Goal: Information Seeking & Learning: Understand process/instructions

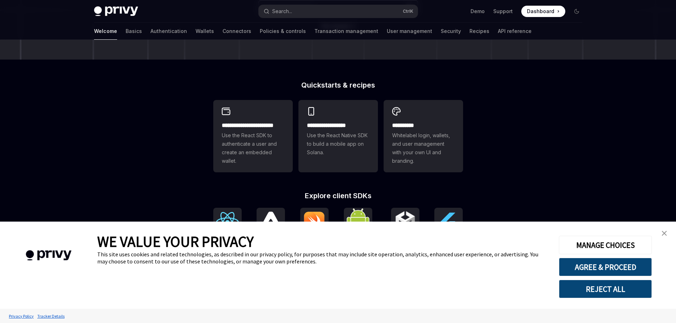
scroll to position [178, 0]
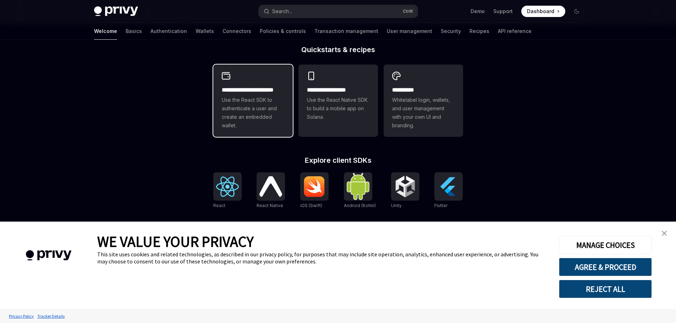
click at [259, 100] on span "Use the React SDK to authenticate a user and create an embedded wallet." at bounding box center [253, 113] width 62 height 34
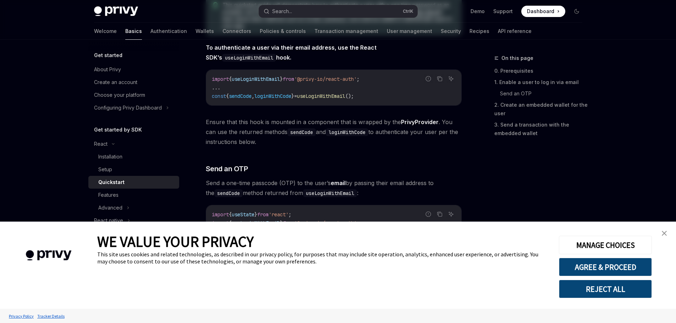
type textarea "*"
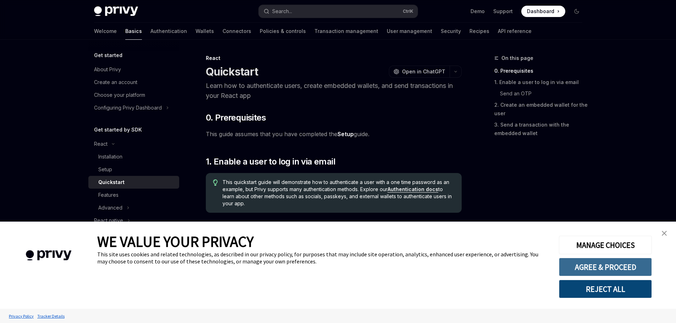
click at [621, 262] on button "AGREE & PROCEED" at bounding box center [605, 267] width 93 height 18
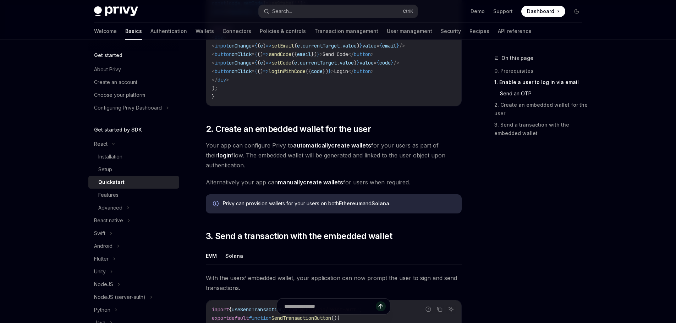
scroll to position [361, 0]
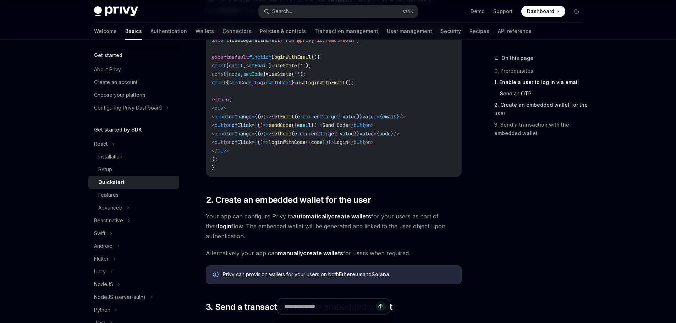
click at [517, 108] on link "2. Create an embedded wallet for the user" at bounding box center [542, 109] width 94 height 20
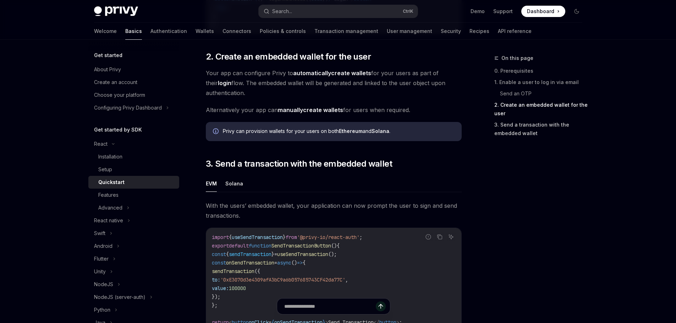
click at [515, 133] on link "3. Send a transaction with the embedded wallet" at bounding box center [542, 129] width 94 height 20
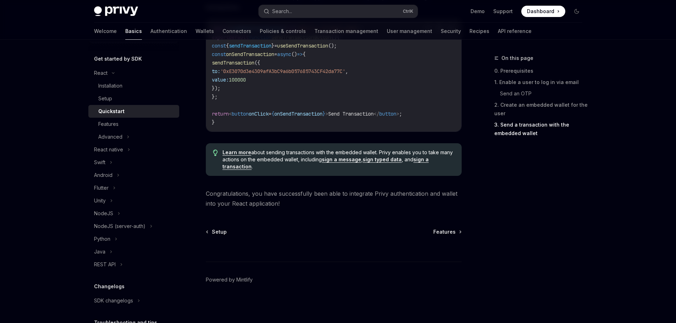
scroll to position [107, 0]
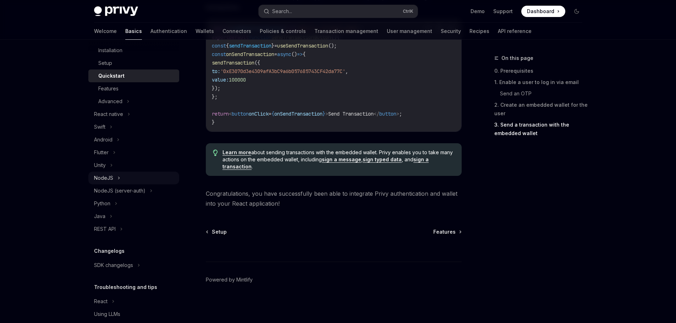
click at [113, 179] on div "NodeJS" at bounding box center [133, 178] width 91 height 13
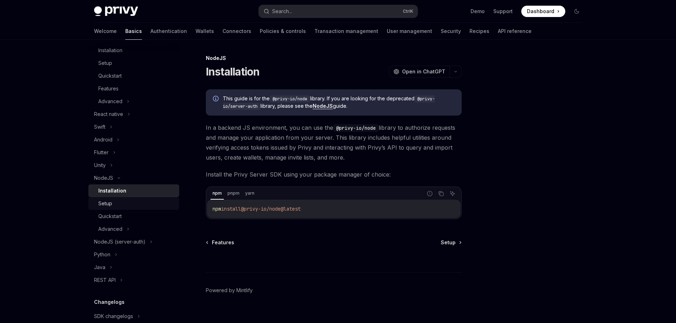
click at [110, 205] on div "Setup" at bounding box center [105, 204] width 14 height 9
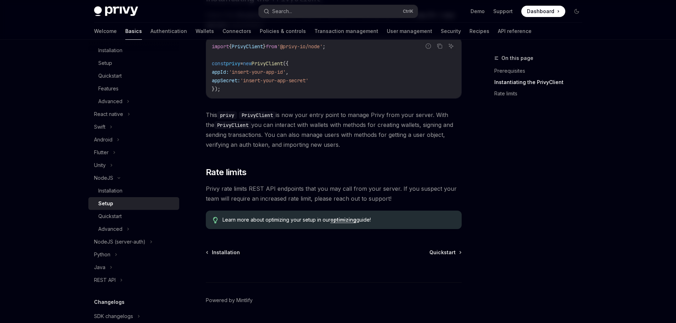
scroll to position [269, 0]
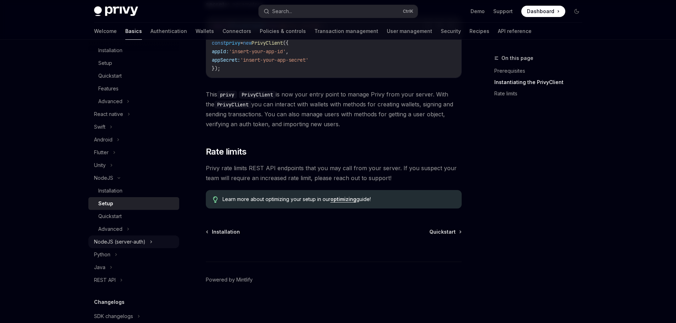
click at [115, 242] on div "NodeJS (server-auth)" at bounding box center [119, 242] width 51 height 9
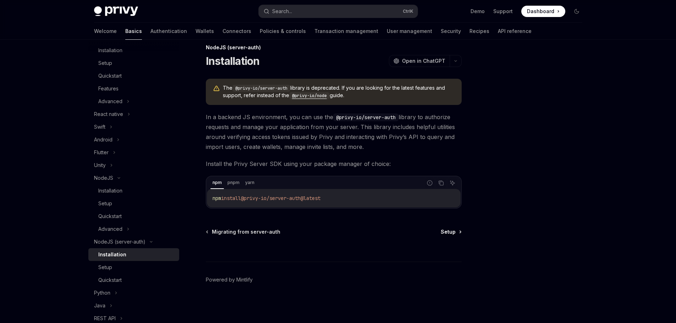
click at [451, 235] on span "Setup" at bounding box center [448, 232] width 15 height 7
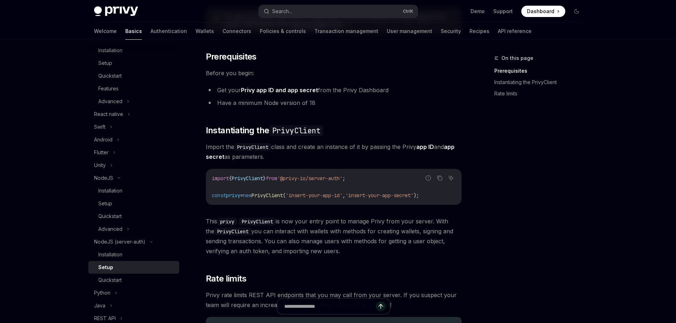
scroll to position [188, 0]
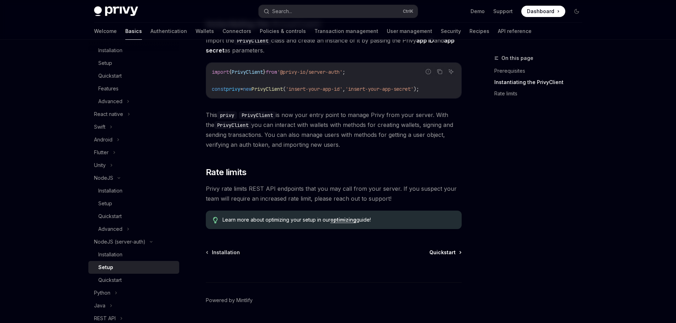
click at [444, 252] on span "Quickstart" at bounding box center [443, 252] width 26 height 7
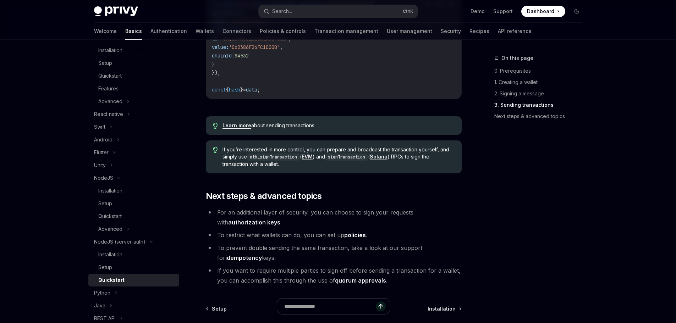
scroll to position [790, 0]
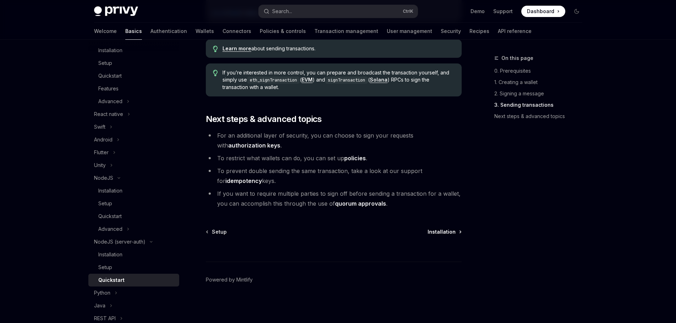
click at [447, 233] on span "Installation" at bounding box center [442, 232] width 28 height 7
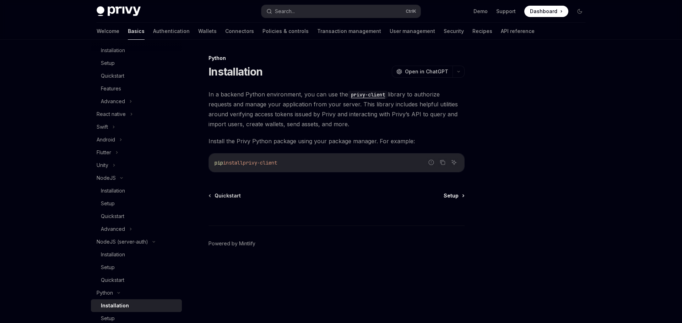
click at [453, 198] on span "Setup" at bounding box center [450, 195] width 15 height 7
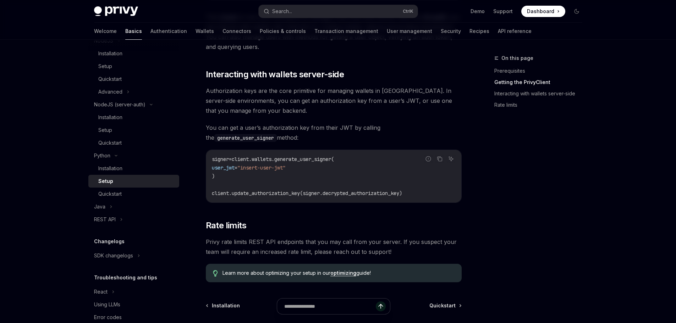
scroll to position [322, 0]
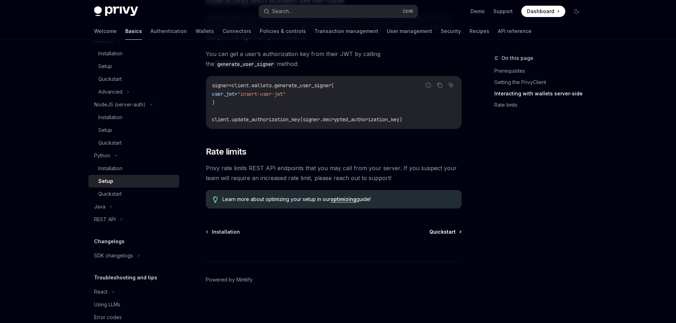
click at [436, 231] on span "Quickstart" at bounding box center [443, 232] width 26 height 7
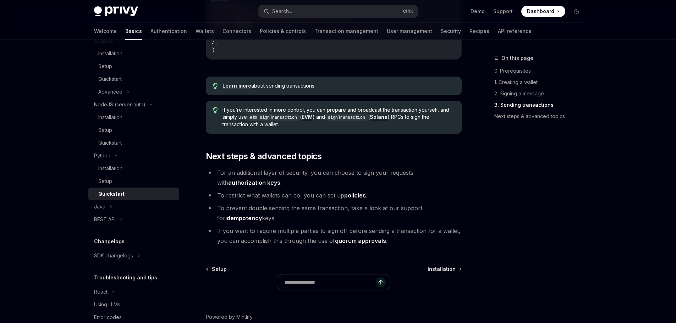
scroll to position [746, 0]
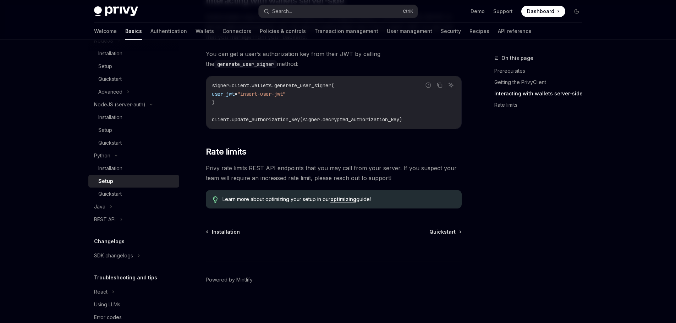
scroll to position [322, 0]
click at [451, 84] on icon "Ask AI" at bounding box center [451, 85] width 4 height 4
type textarea "*"
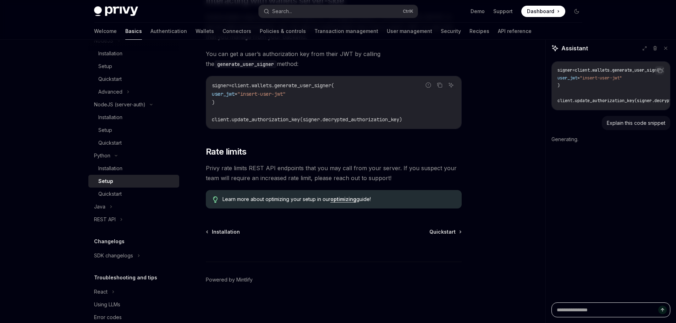
type textarea "*"
type textarea "**"
type textarea "*"
type textarea "***"
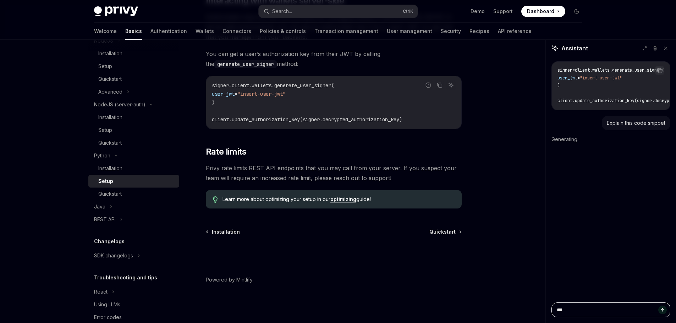
type textarea "*"
type textarea "****"
type textarea "*"
type textarea "****"
type textarea "*"
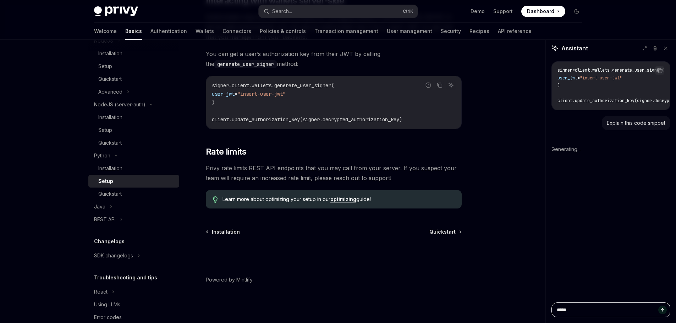
type textarea "******"
type textarea "*"
type textarea "*******"
type textarea "*"
type textarea "********"
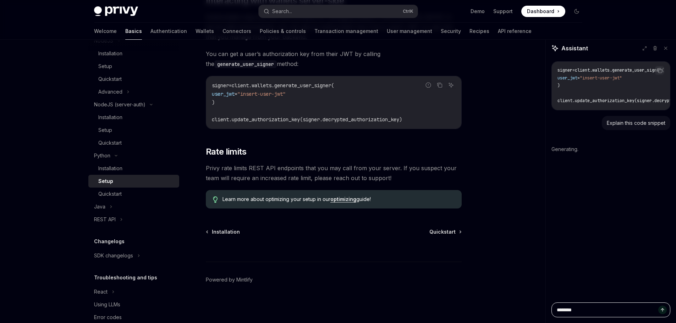
type textarea "*"
type textarea "********"
type textarea "*"
type textarea "**********"
type textarea "*"
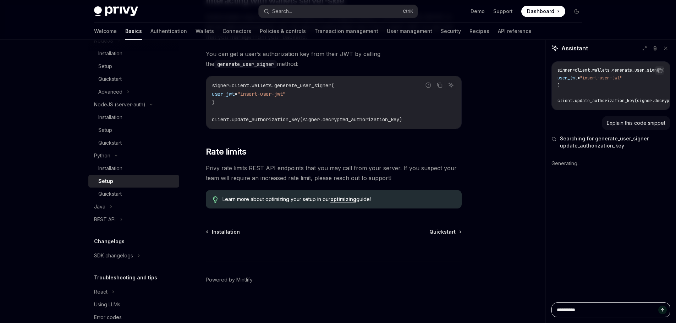
type textarea "**********"
type textarea "*"
type textarea "**********"
type textarea "*"
type textarea "**********"
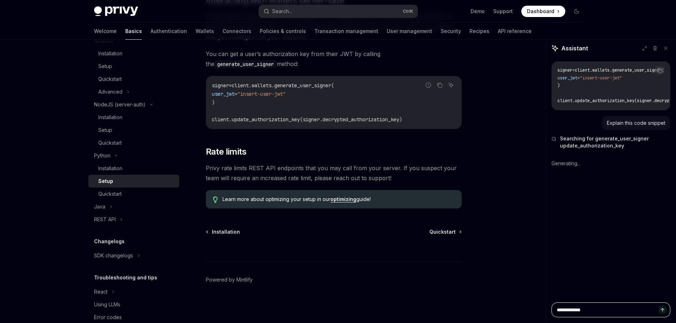
type textarea "*"
type textarea "**********"
type textarea "*"
type textarea "**********"
type textarea "*"
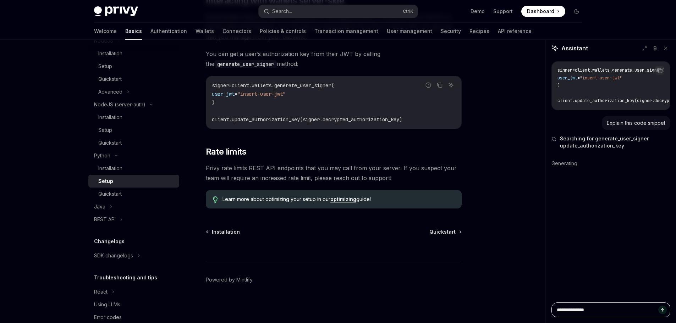
type textarea "**********"
type textarea "*"
type textarea "**********"
type textarea "*"
type textarea "**********"
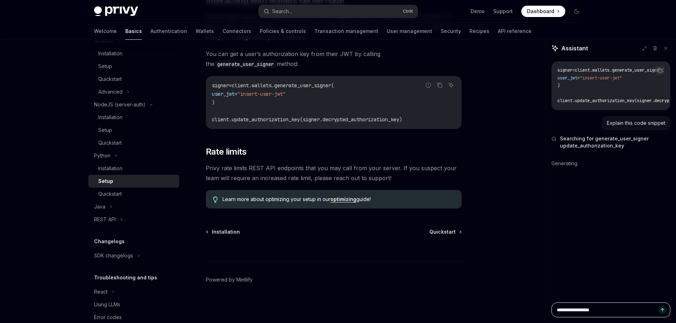
type textarea "*"
type textarea "**********"
type textarea "*"
type textarea "**********"
type textarea "*"
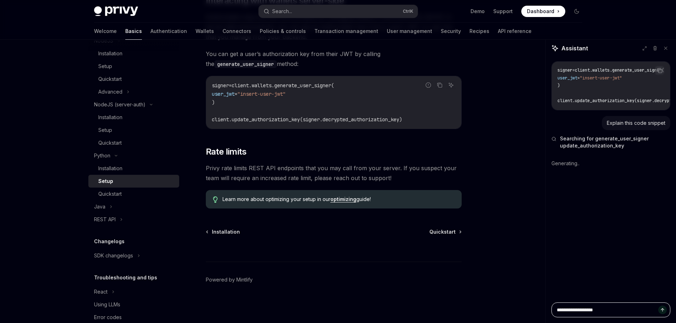
type textarea "**********"
type textarea "*"
type textarea "**********"
type textarea "*"
type textarea "**********"
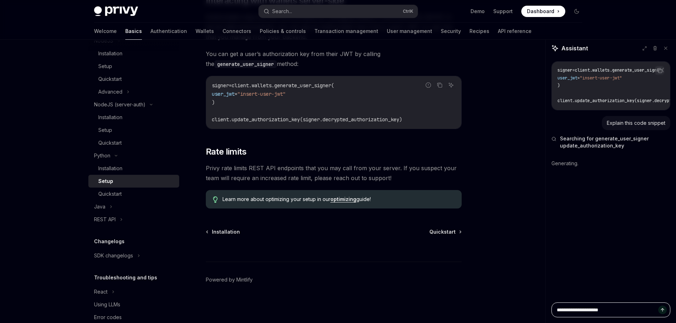
type textarea "*"
type textarea "**********"
type textarea "*"
type textarea "**********"
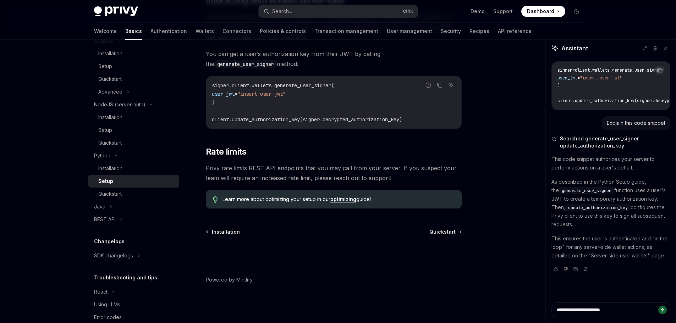
click at [662, 313] on button "Send message" at bounding box center [663, 310] width 9 height 9
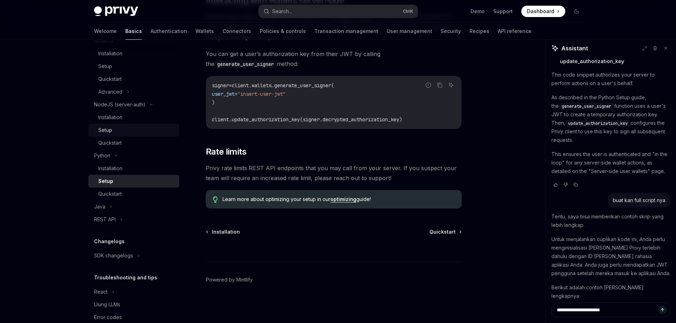
click at [110, 154] on div "Python" at bounding box center [102, 156] width 16 height 9
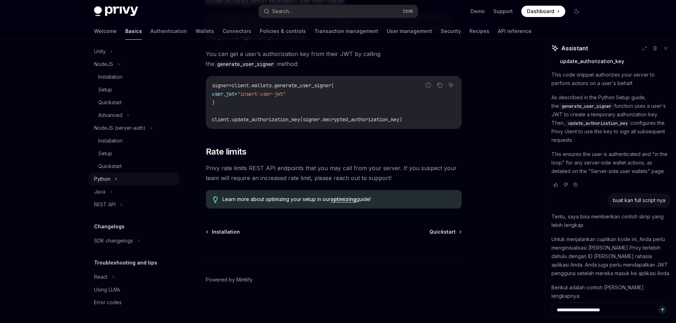
click at [113, 181] on div "Python" at bounding box center [133, 179] width 91 height 13
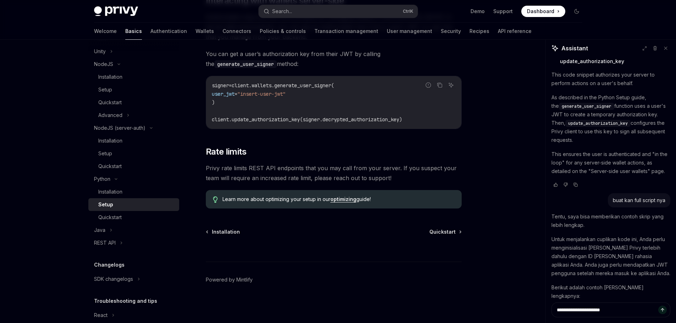
scroll to position [244, 0]
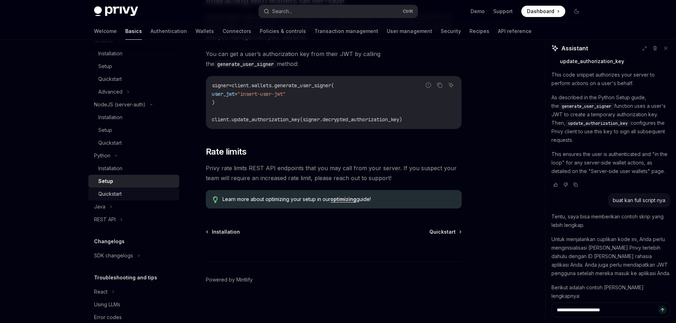
click at [121, 191] on div "Quickstart" at bounding box center [109, 194] width 23 height 9
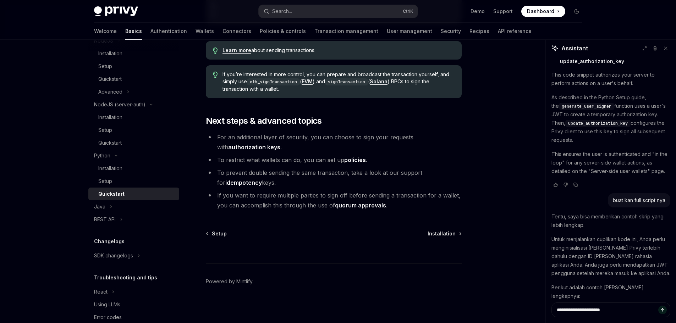
scroll to position [747, 0]
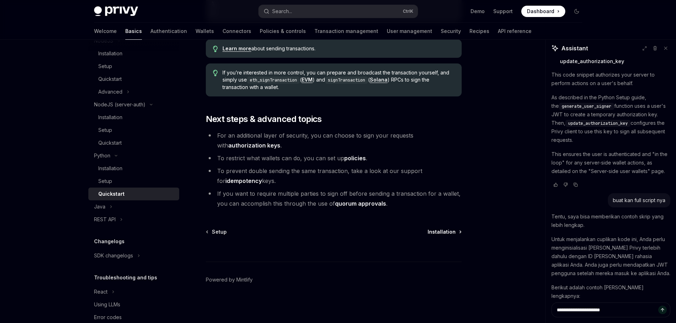
click at [443, 231] on span "Installation" at bounding box center [442, 232] width 28 height 7
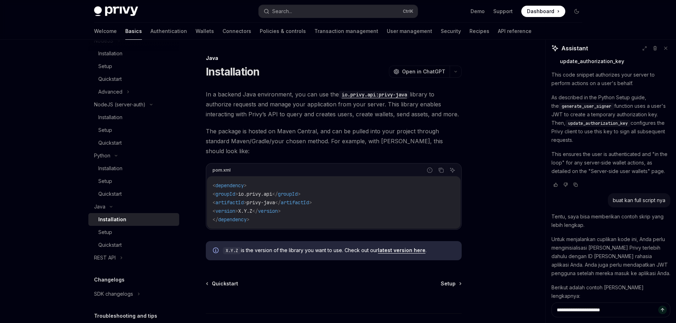
scroll to position [42, 0]
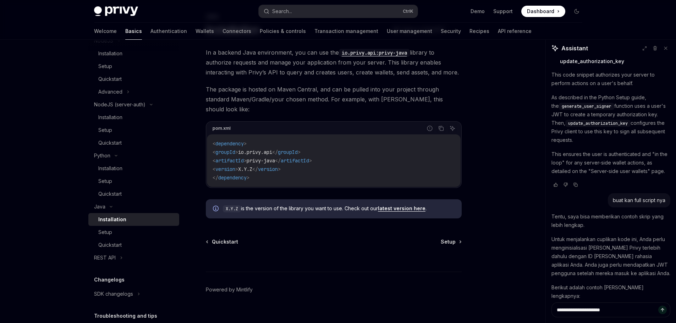
click at [450, 246] on div at bounding box center [334, 259] width 256 height 26
click at [454, 239] on span "Setup" at bounding box center [448, 242] width 15 height 7
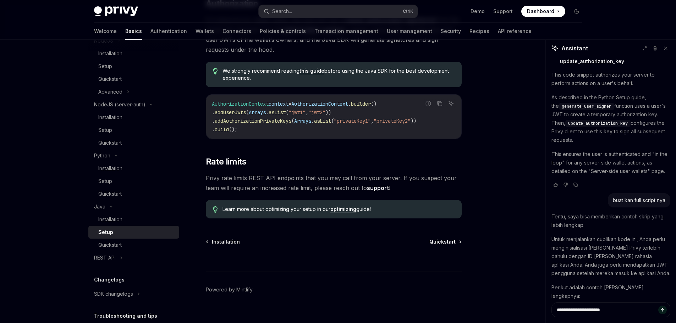
scroll to position [329, 0]
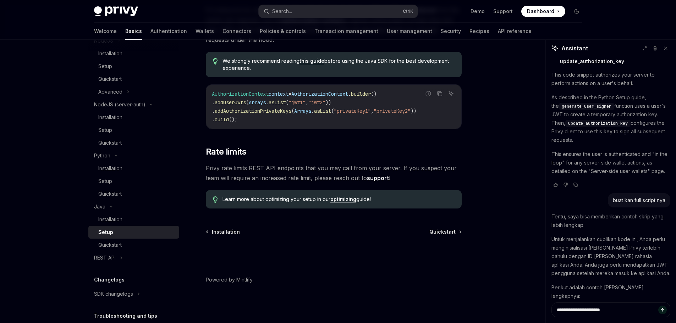
click at [444, 228] on div "Java Setup OpenAI Open in ChatGPT OpenAI Open in ChatGPT ​ Prerequisites Before…" at bounding box center [267, 24] width 392 height 599
click at [443, 233] on span "Quickstart" at bounding box center [443, 232] width 26 height 7
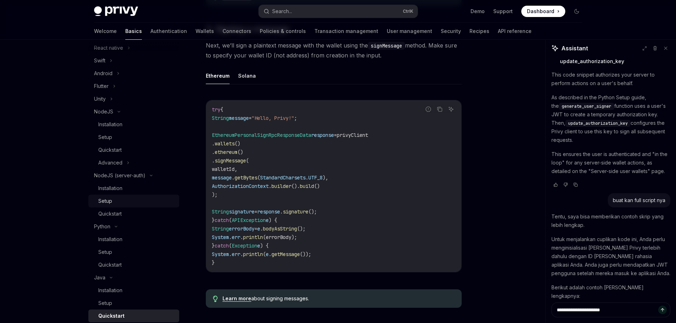
scroll to position [297, 0]
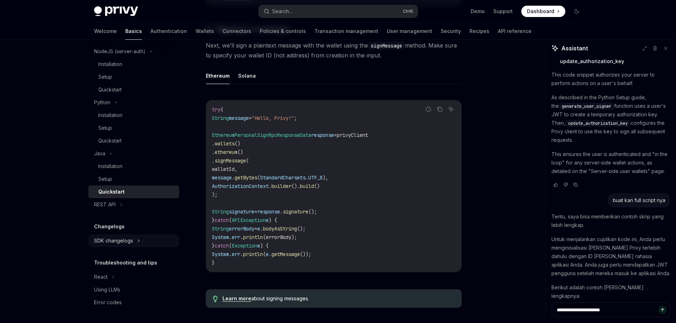
click at [119, 243] on div "SDK changelogs" at bounding box center [113, 241] width 39 height 9
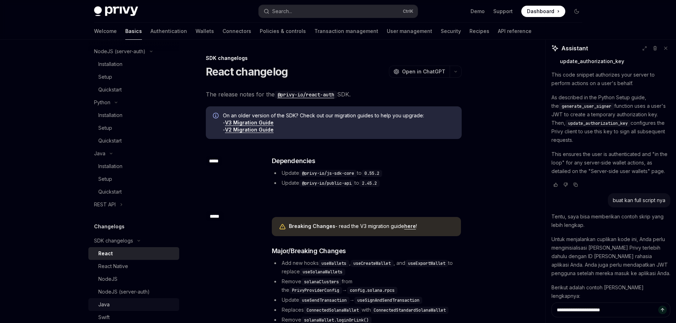
scroll to position [368, 0]
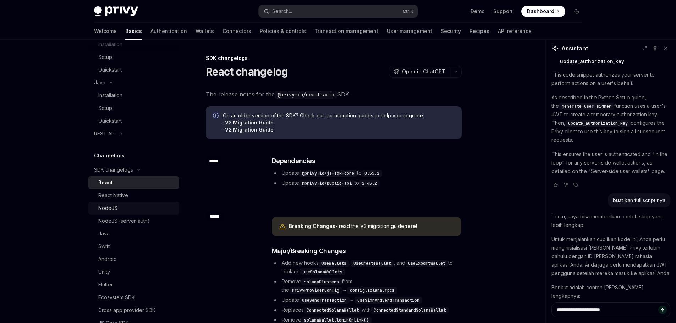
click at [132, 208] on div "NodeJS" at bounding box center [136, 208] width 77 height 9
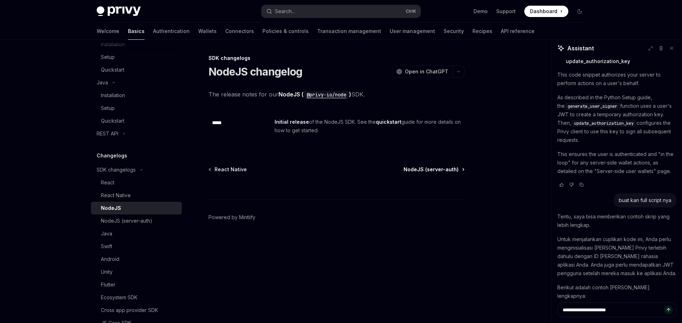
click at [438, 170] on span "NodeJS (server-auth)" at bounding box center [430, 169] width 55 height 7
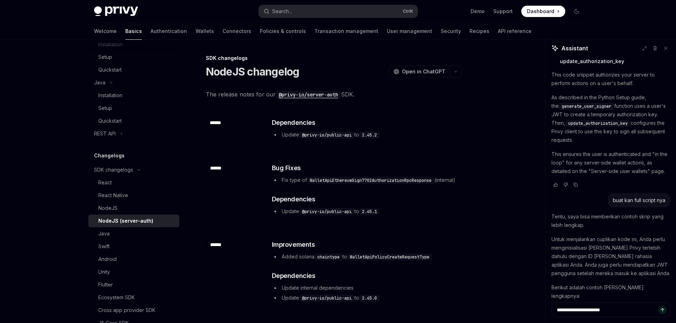
click at [313, 92] on code "@privy-io/server-auth" at bounding box center [308, 95] width 65 height 8
click at [126, 208] on div "NodeJS" at bounding box center [136, 208] width 77 height 9
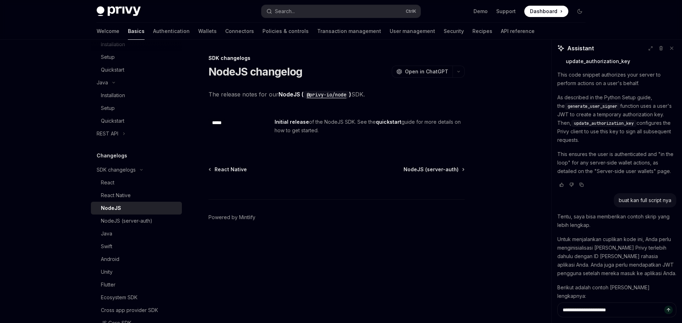
type textarea "*"
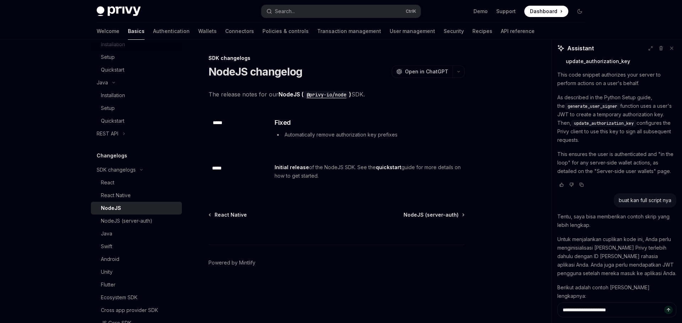
click at [321, 97] on code "@privy-io/node" at bounding box center [326, 95] width 45 height 8
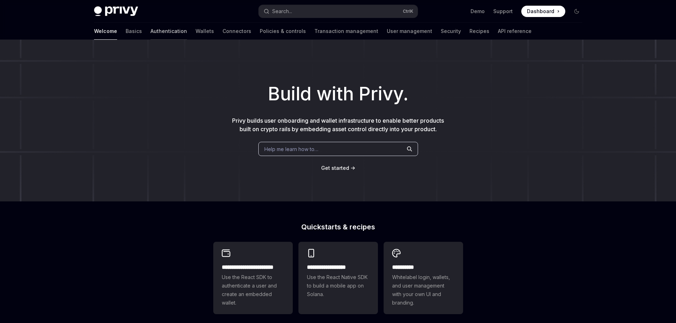
click at [151, 34] on link "Authentication" at bounding box center [169, 31] width 37 height 17
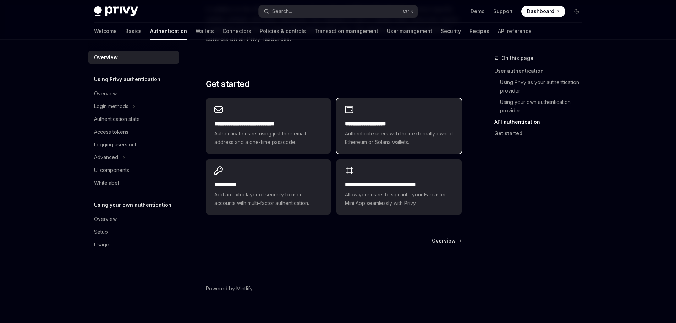
scroll to position [577, 0]
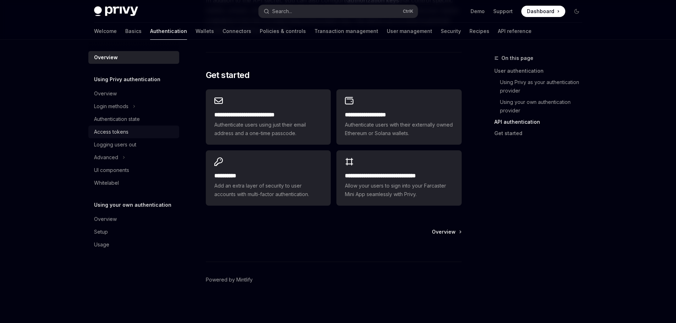
click at [126, 131] on div "Access tokens" at bounding box center [111, 132] width 34 height 9
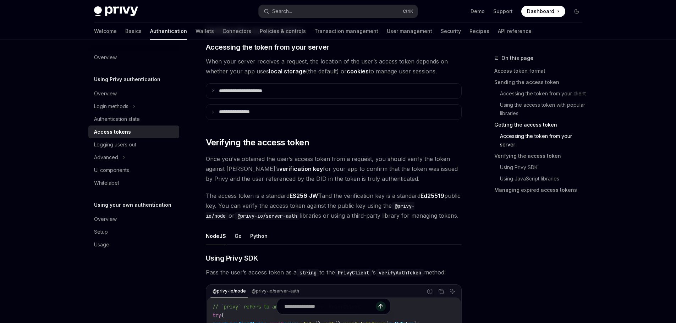
scroll to position [1065, 0]
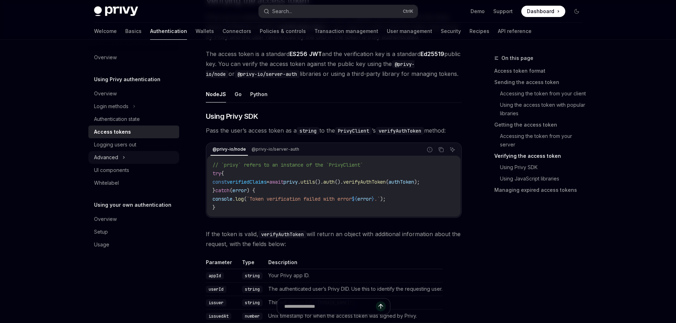
click at [121, 154] on div "Advanced" at bounding box center [133, 157] width 91 height 13
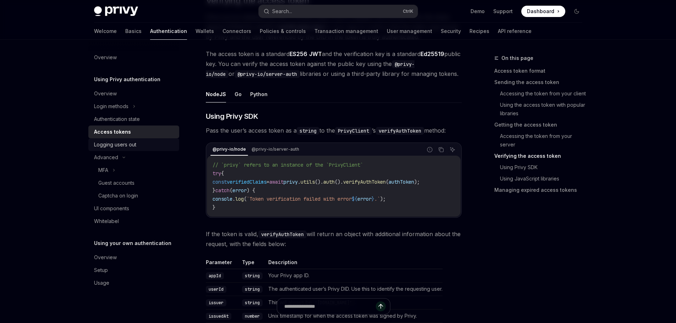
click at [126, 146] on div "Logging users out" at bounding box center [115, 145] width 42 height 9
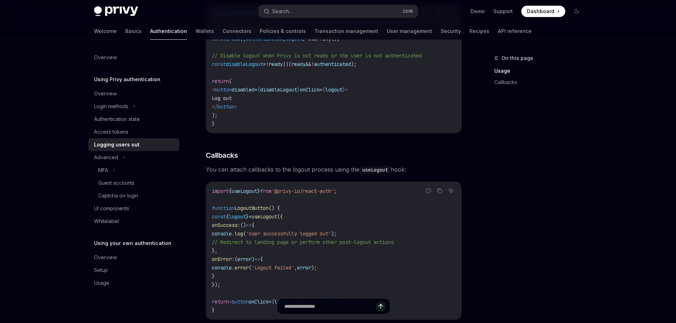
scroll to position [320, 0]
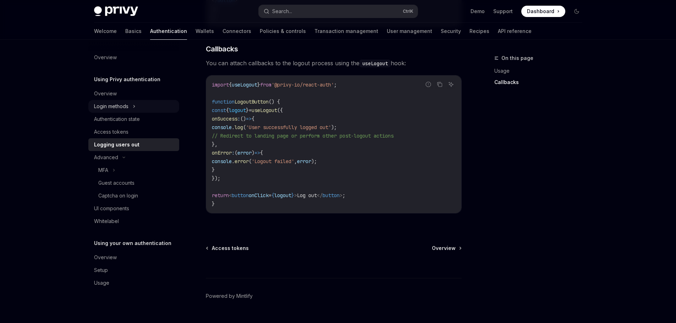
click at [132, 104] on div "Login methods" at bounding box center [133, 106] width 91 height 13
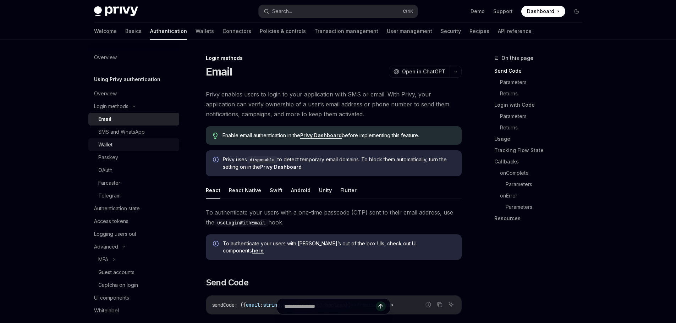
click at [133, 143] on div "Wallet" at bounding box center [136, 145] width 77 height 9
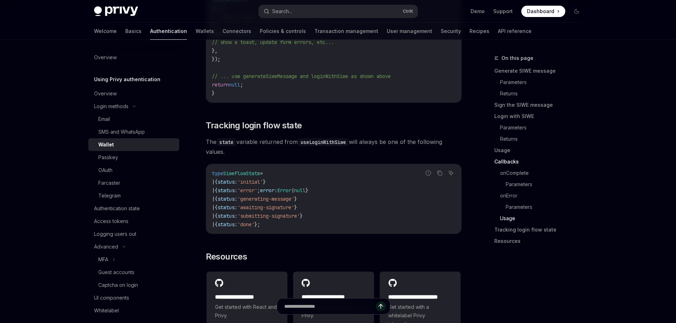
scroll to position [1811, 0]
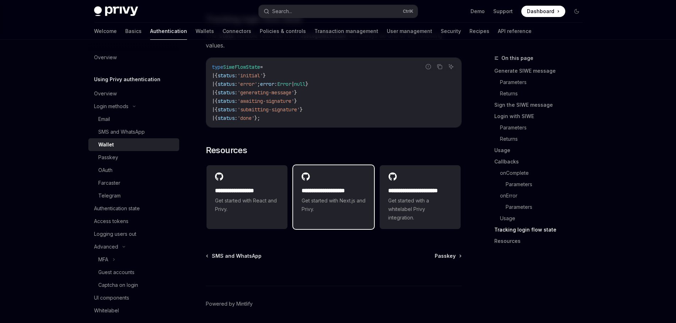
click at [323, 190] on div "**********" at bounding box center [333, 192] width 81 height 55
click at [124, 170] on div "OAuth" at bounding box center [136, 170] width 77 height 9
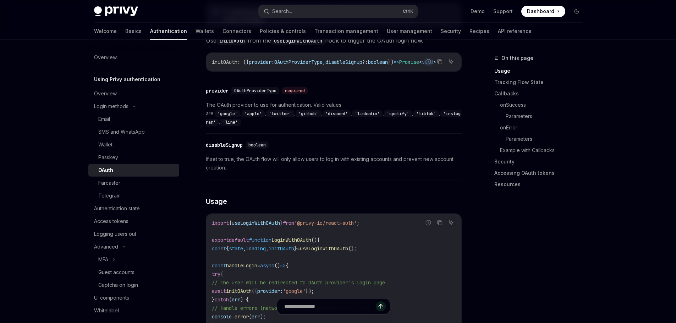
scroll to position [355, 0]
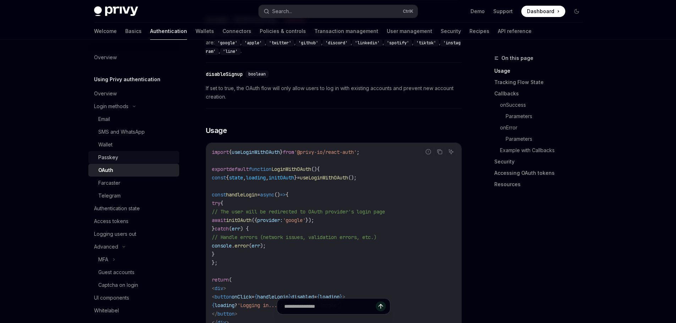
click at [128, 154] on div "Passkey" at bounding box center [136, 157] width 77 height 9
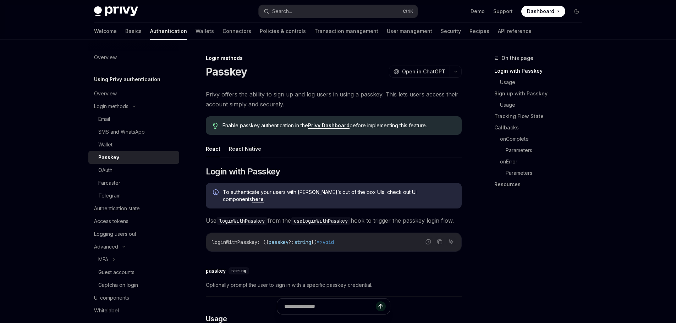
click at [237, 148] on button "React Native" at bounding box center [245, 149] width 32 height 17
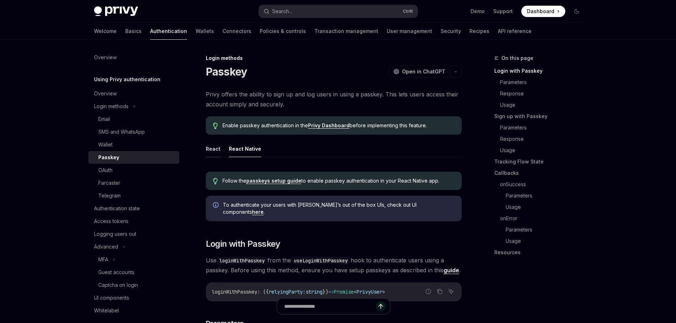
click at [213, 144] on button "React" at bounding box center [213, 149] width 15 height 17
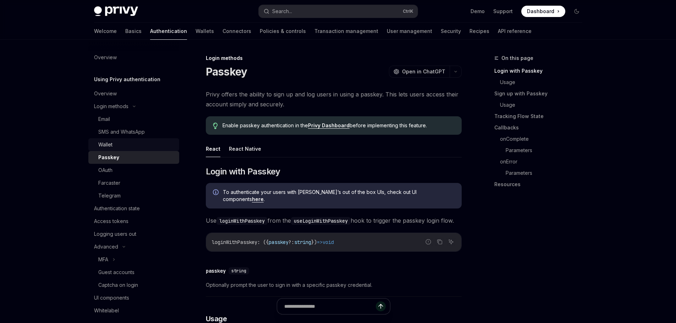
drag, startPoint x: 120, startPoint y: 147, endPoint x: 137, endPoint y: 144, distance: 17.9
click at [120, 147] on div "Wallet" at bounding box center [136, 145] width 77 height 9
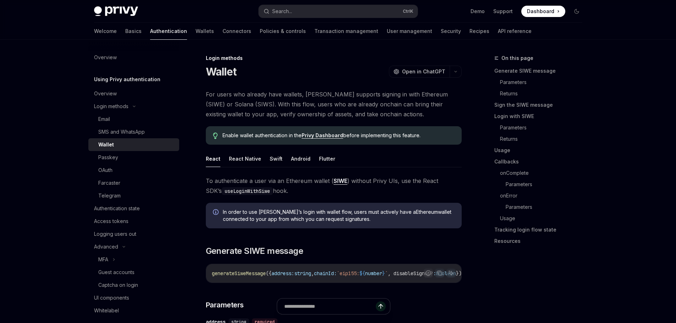
type textarea "*"
click at [327, 135] on link "Privy Dashboard" at bounding box center [323, 135] width 42 height 6
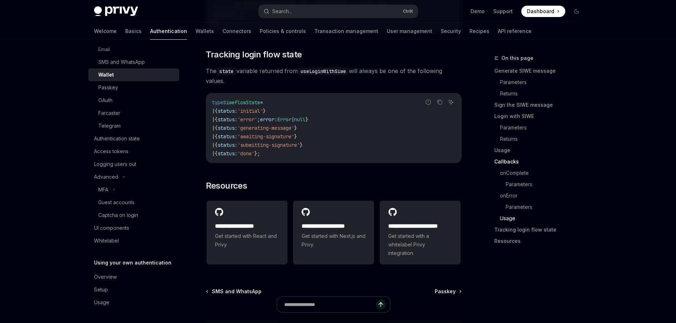
scroll to position [1840, 0]
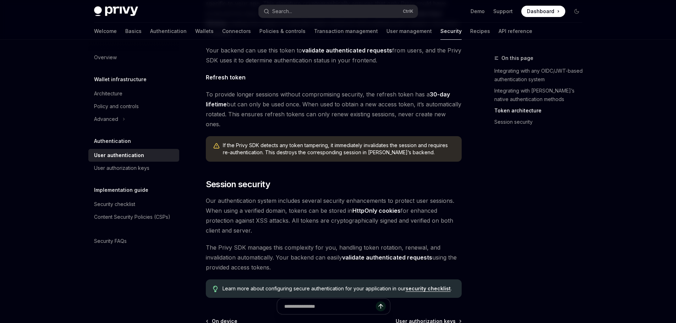
scroll to position [565, 0]
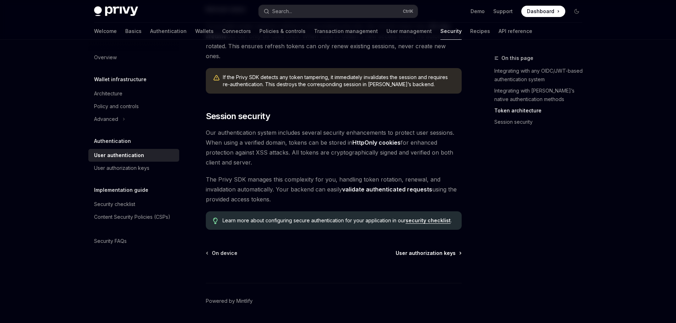
click at [428, 250] on span "User authorization keys" at bounding box center [426, 253] width 60 height 7
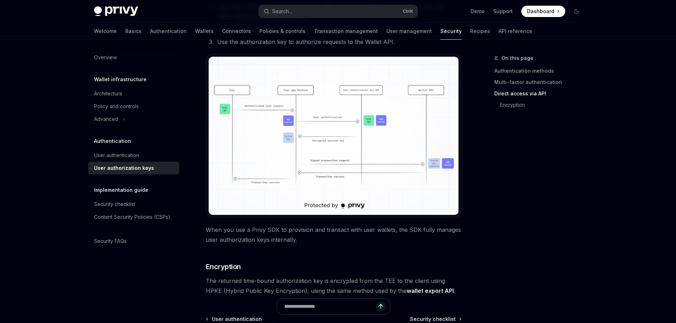
scroll to position [620, 0]
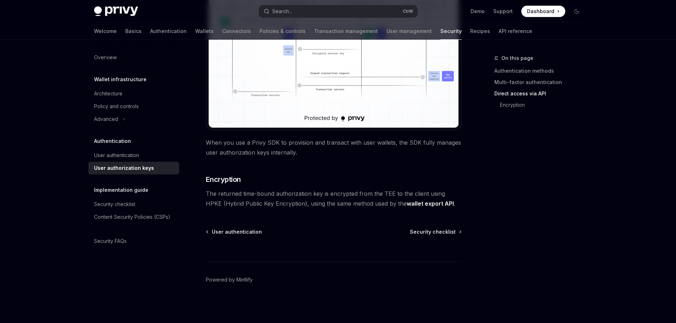
type textarea "*"
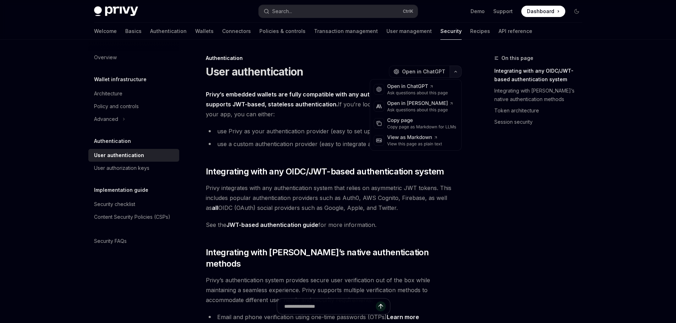
click at [455, 73] on button "button" at bounding box center [456, 72] width 12 height 12
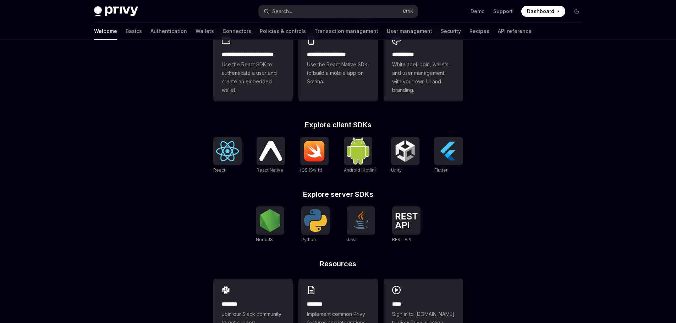
scroll to position [241, 0]
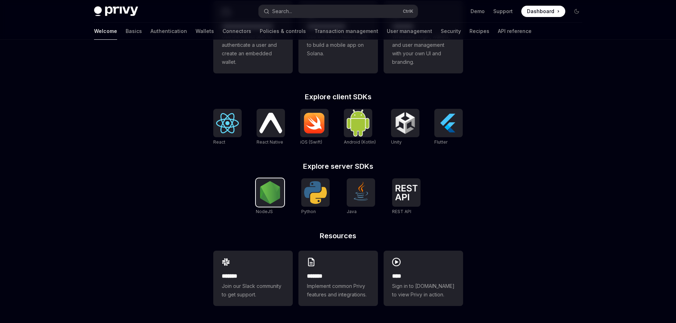
click at [274, 189] on img at bounding box center [270, 192] width 23 height 23
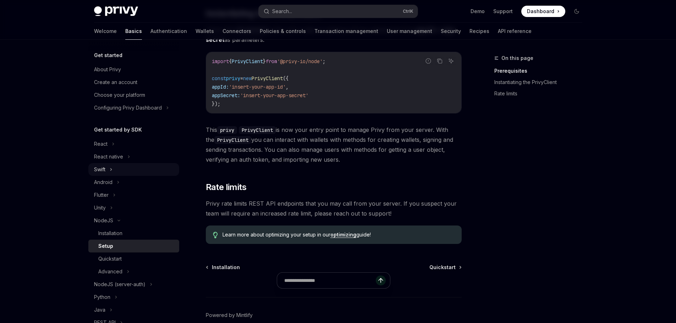
scroll to position [92, 0]
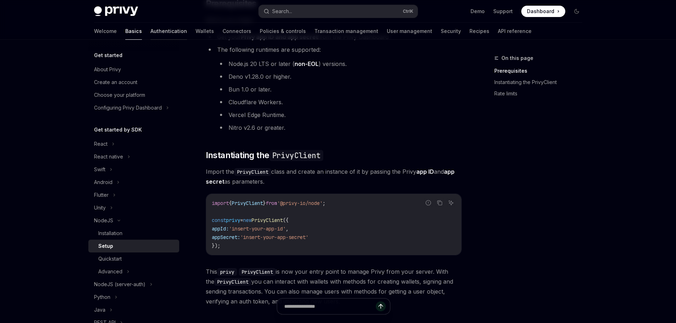
click at [151, 33] on link "Authentication" at bounding box center [169, 31] width 37 height 17
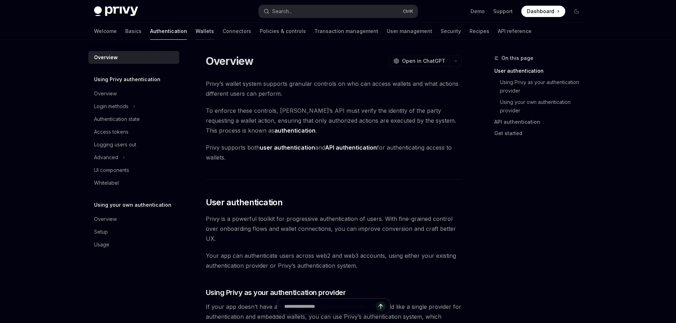
click at [196, 32] on link "Wallets" at bounding box center [205, 31] width 18 height 17
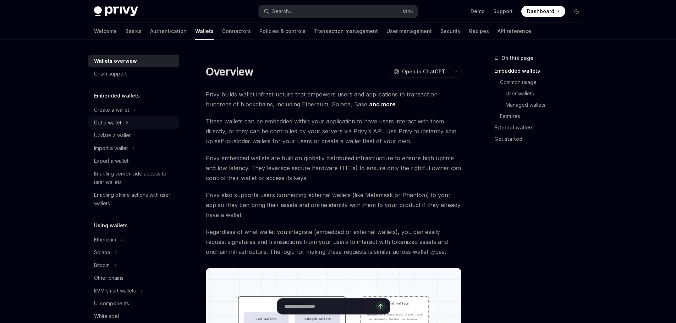
click at [120, 122] on div "Get a wallet" at bounding box center [107, 123] width 27 height 9
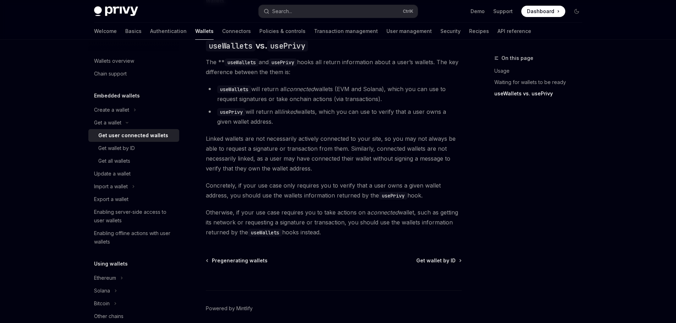
scroll to position [625, 0]
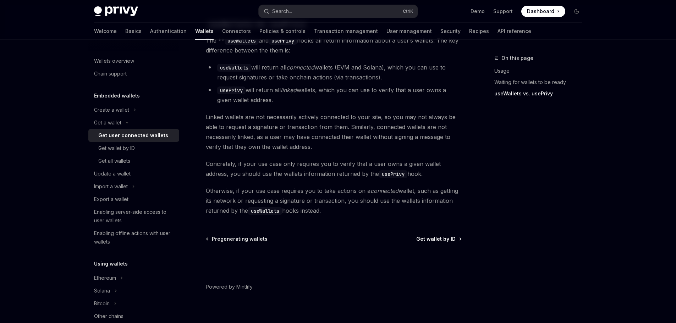
click at [448, 236] on span "Get wallet by ID" at bounding box center [435, 239] width 39 height 7
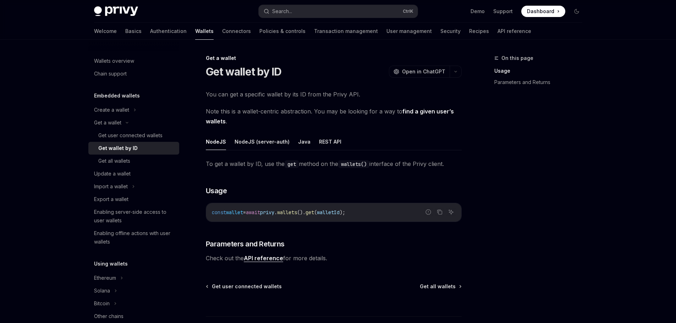
scroll to position [55, 0]
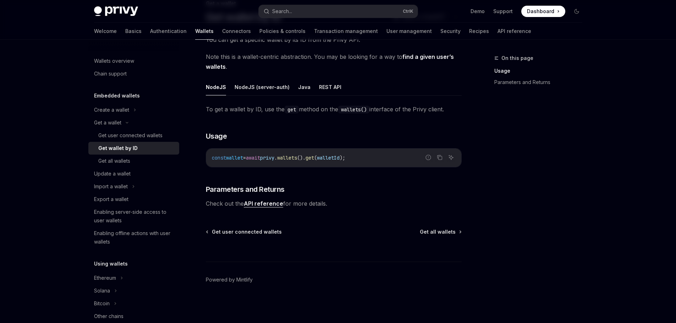
click at [272, 203] on link "API reference" at bounding box center [263, 203] width 39 height 7
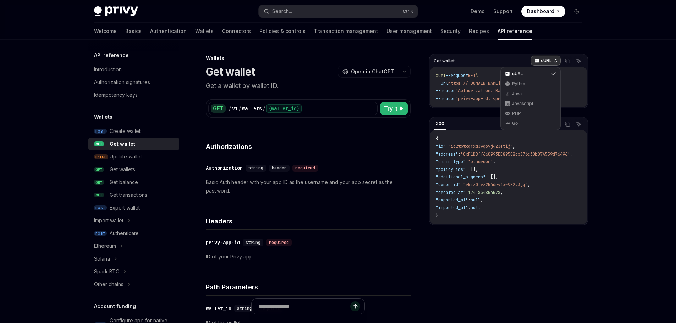
click at [549, 61] on p "cURL" at bounding box center [546, 61] width 11 height 6
click at [533, 86] on div "Python" at bounding box center [530, 84] width 37 height 6
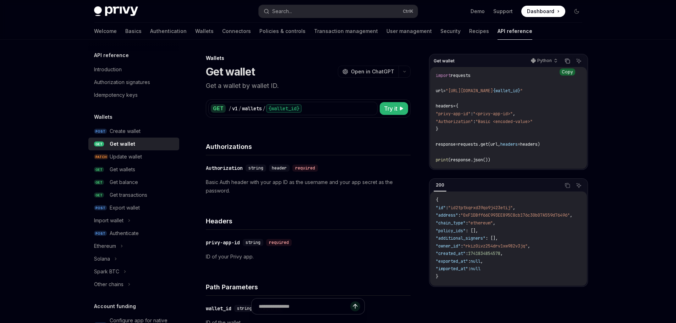
click at [566, 61] on icon "Copy the contents from the code block" at bounding box center [568, 62] width 4 height 4
click at [132, 230] on div "Authenticate" at bounding box center [124, 233] width 29 height 9
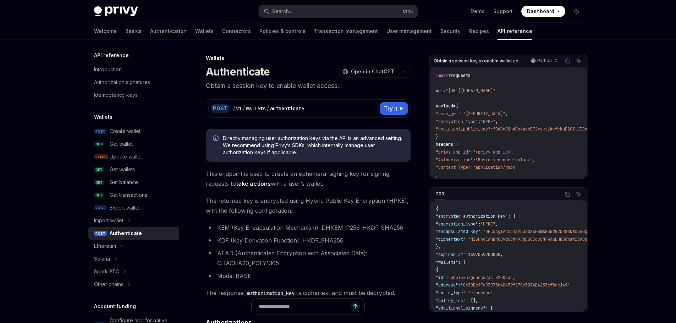
drag, startPoint x: 465, startPoint y: 175, endPoint x: 468, endPoint y: 177, distance: 4.3
click at [468, 177] on div "import requests url = "https://api.privy.io/v1/wallets/authenticate" payload = …" at bounding box center [508, 122] width 157 height 111
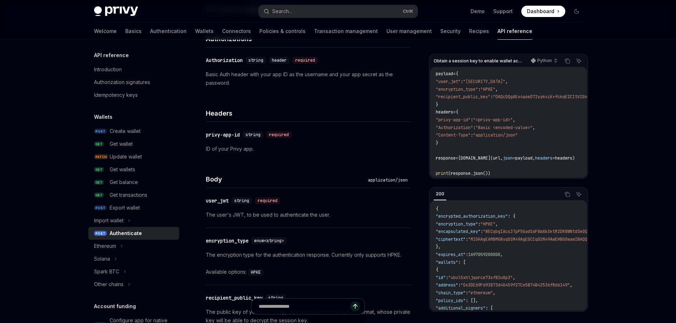
scroll to position [391, 0]
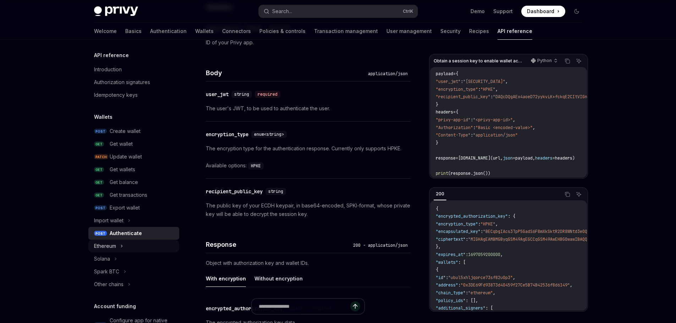
drag, startPoint x: 116, startPoint y: 245, endPoint x: 121, endPoint y: 244, distance: 5.2
click at [116, 245] on div "Ethereum" at bounding box center [105, 246] width 22 height 9
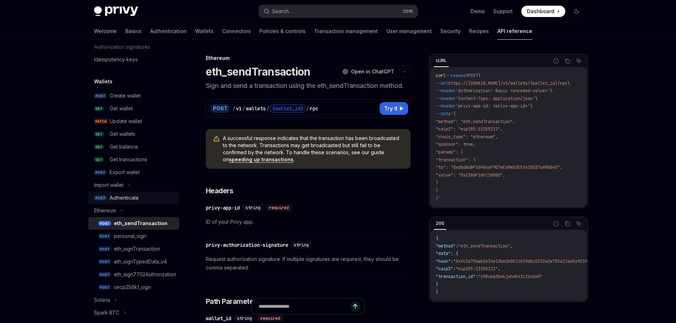
scroll to position [71, 0]
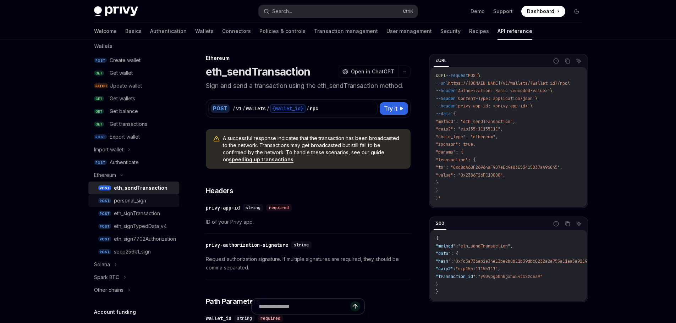
click at [144, 202] on div "personal_sign" at bounding box center [130, 201] width 32 height 9
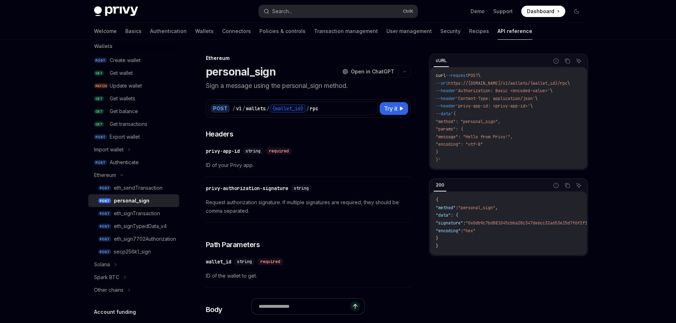
click at [442, 62] on div "cURL" at bounding box center [441, 60] width 15 height 9
drag, startPoint x: 487, startPoint y: 64, endPoint x: 572, endPoint y: 67, distance: 85.6
click at [488, 64] on div "cURL" at bounding box center [491, 61] width 115 height 12
click at [443, 61] on div "cURL" at bounding box center [441, 60] width 15 height 9
click at [444, 66] on button "cURL" at bounding box center [441, 61] width 15 height 12
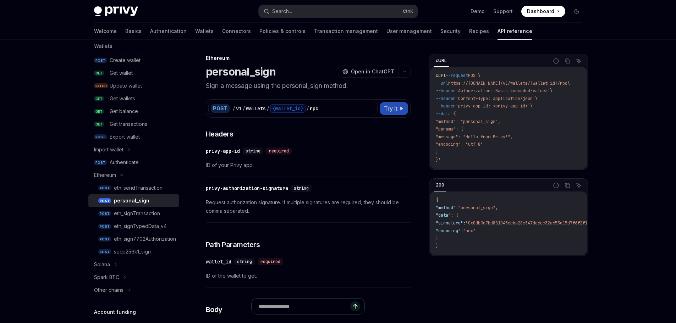
click at [398, 111] on button "Try it" at bounding box center [394, 108] width 28 height 13
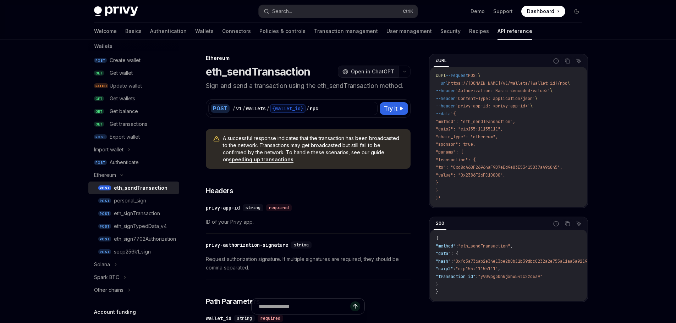
click at [367, 67] on button "OpenAI Open in ChatGPT" at bounding box center [368, 72] width 61 height 12
click at [153, 203] on div "personal_sign" at bounding box center [144, 201] width 61 height 9
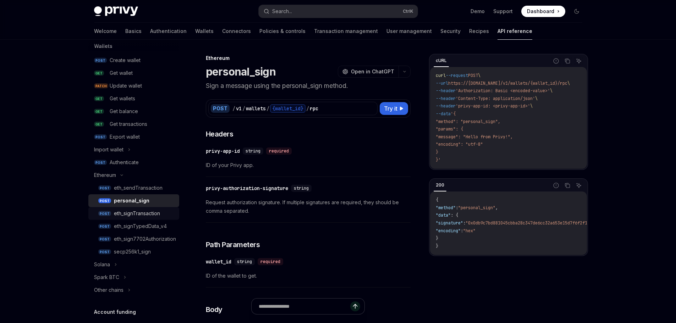
click at [145, 216] on div "eth_signTransaction" at bounding box center [137, 213] width 46 height 9
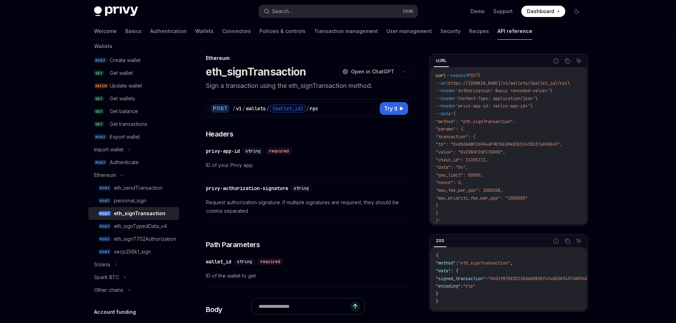
scroll to position [71, 0]
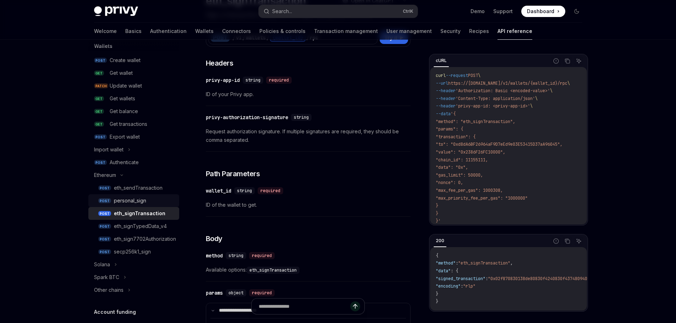
click at [141, 202] on div "personal_sign" at bounding box center [130, 201] width 32 height 9
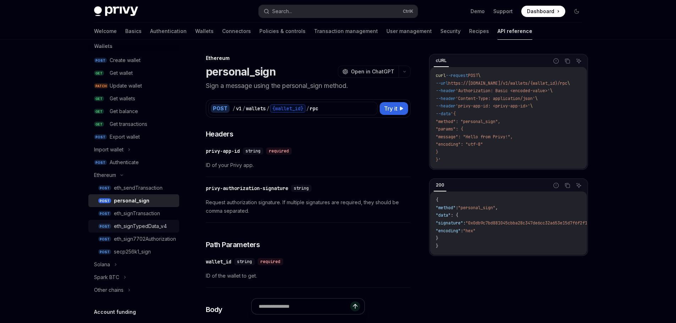
click at [163, 230] on div "eth_signTypedData_v4" at bounding box center [140, 226] width 53 height 9
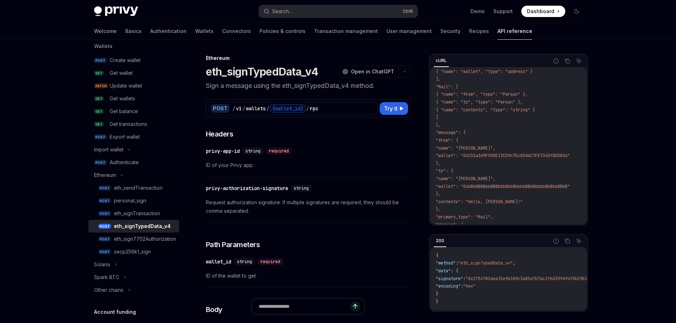
scroll to position [178, 0]
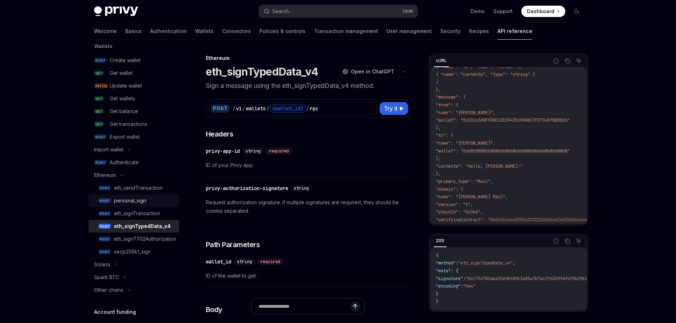
click at [138, 201] on div "personal_sign" at bounding box center [130, 201] width 32 height 9
type textarea "*"
